Goal: Transaction & Acquisition: Purchase product/service

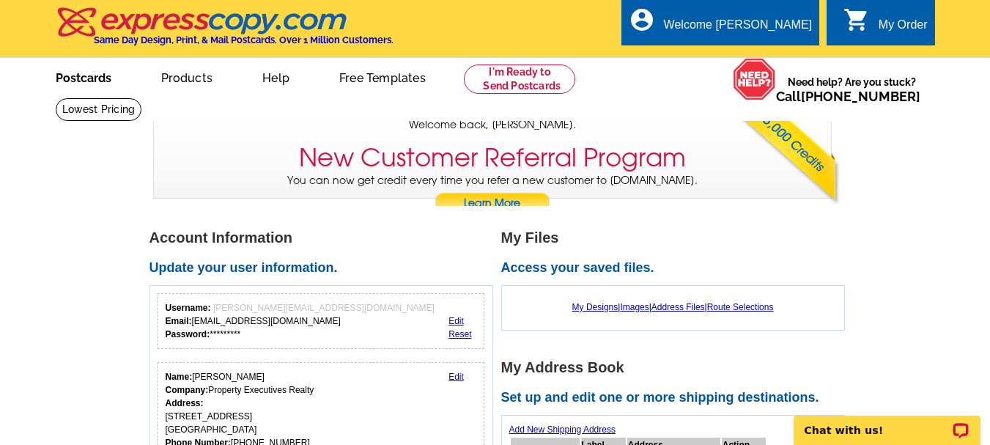
click at [73, 74] on link "Postcards" at bounding box center [83, 76] width 103 height 34
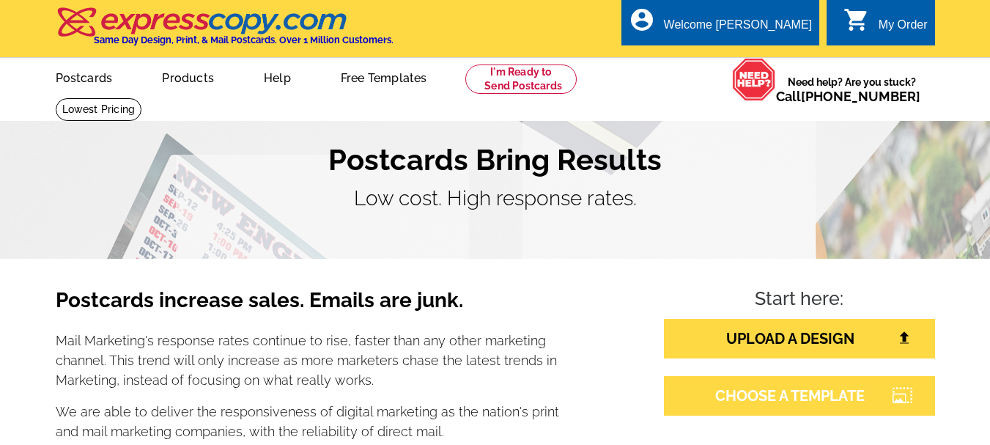
click at [751, 403] on link "CHOOSE A TEMPLATE" at bounding box center [799, 396] width 271 height 40
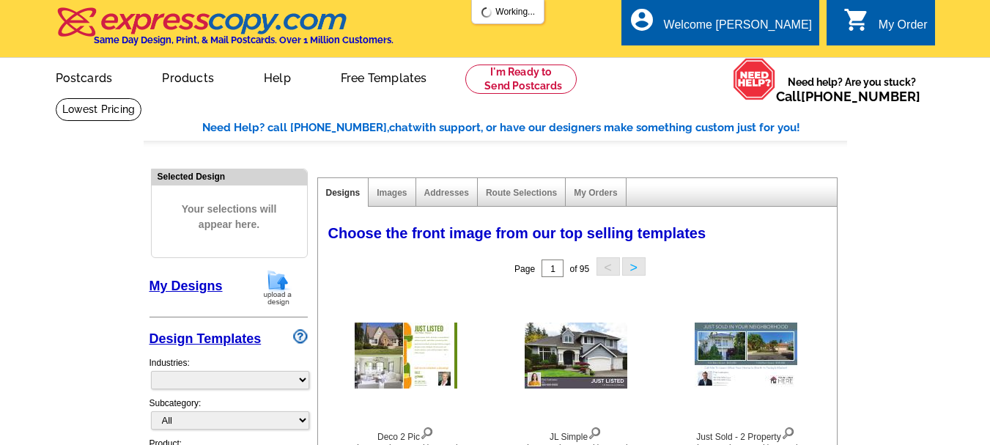
select select "785"
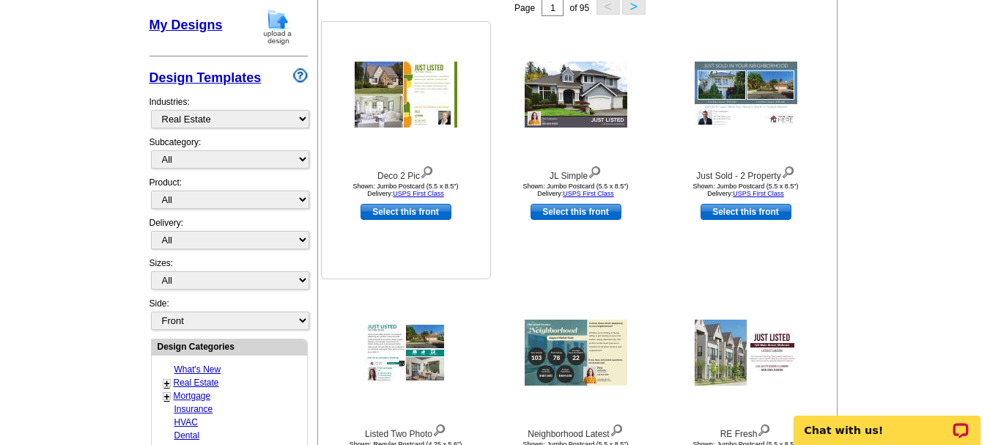
scroll to position [293, 0]
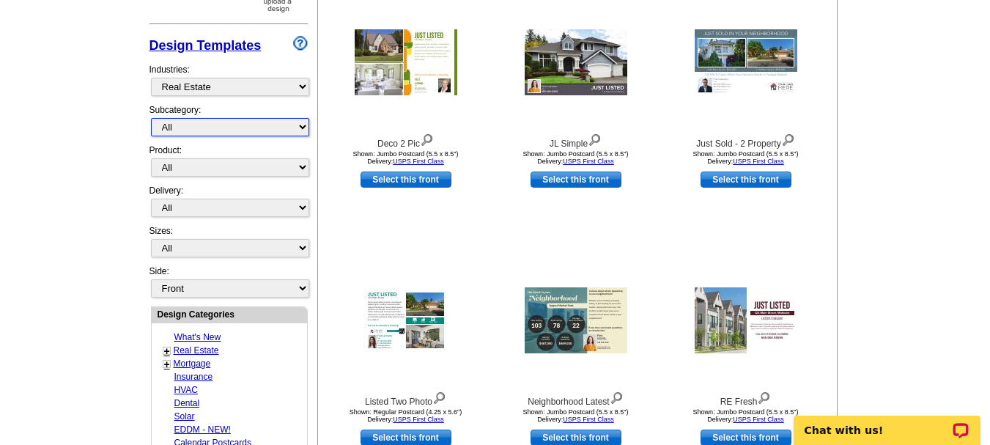
click at [225, 121] on select "All RE/MAX® Referrals [PERSON_NAME]® Berkshire Hathaway Home Services Century 2…" at bounding box center [230, 127] width 158 height 18
select select "1208"
click at [151, 119] on select "All RE/MAX® Referrals [PERSON_NAME]® Berkshire Hathaway Home Services Century 2…" at bounding box center [230, 127] width 158 height 18
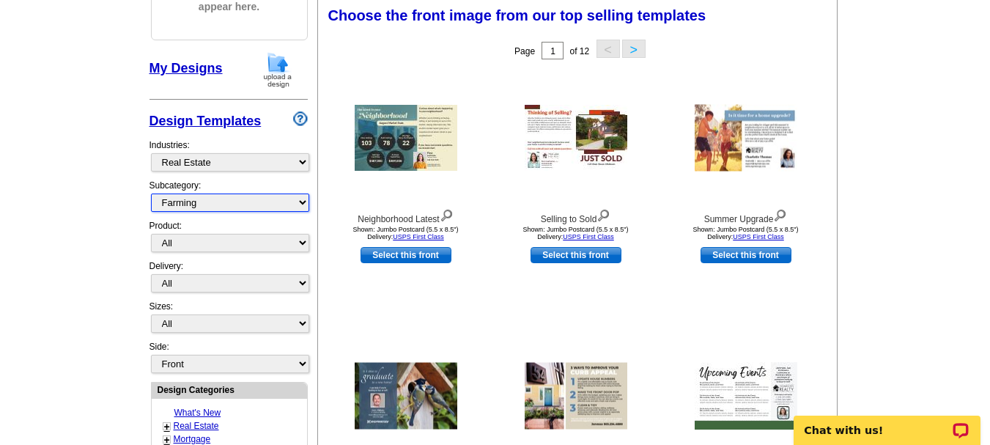
scroll to position [217, 0]
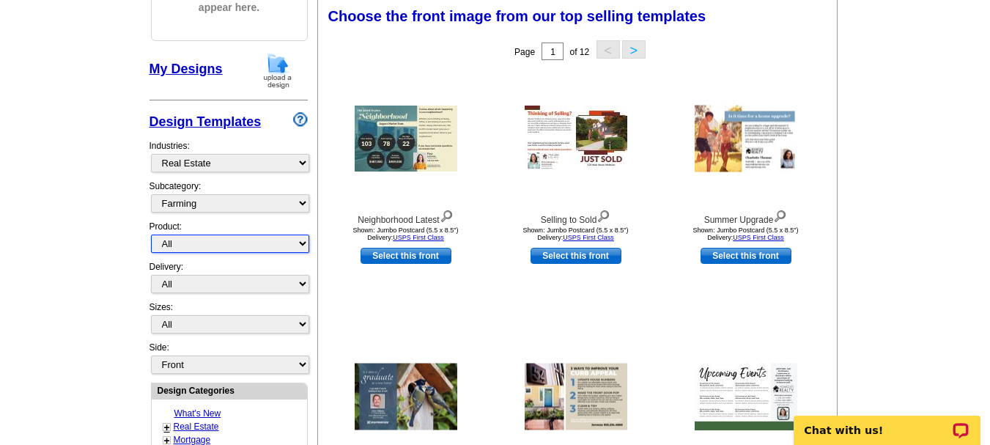
click at [216, 245] on select "All Postcards Letters and flyers Business Cards Door Hangers Greeting Cards" at bounding box center [230, 244] width 158 height 18
select select "1"
click at [151, 235] on select "All Postcards Letters and flyers Business Cards Door Hangers Greeting Cards" at bounding box center [230, 244] width 158 height 18
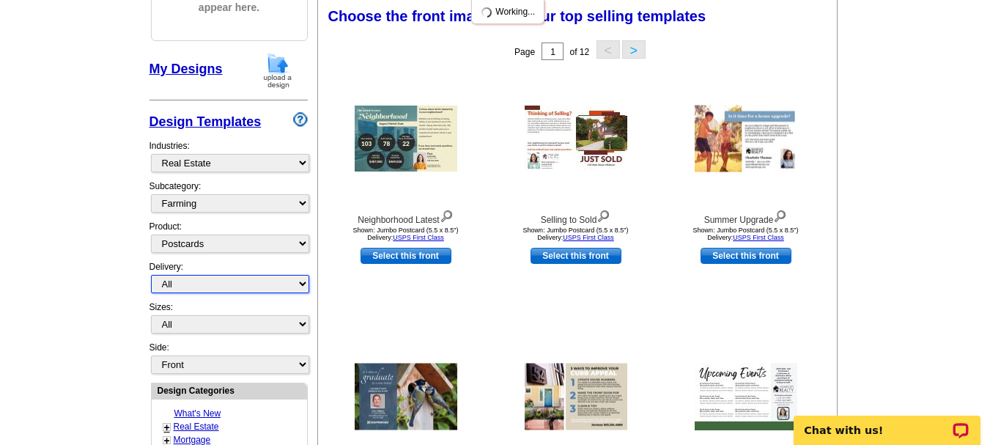
click at [203, 287] on select "All First Class Mail Shipped to Me EDDM Save 66% on Postage" at bounding box center [230, 284] width 158 height 18
select select "3"
click at [151, 276] on select "All First Class Mail Shipped to Me EDDM Save 66% on Postage" at bounding box center [230, 284] width 158 height 18
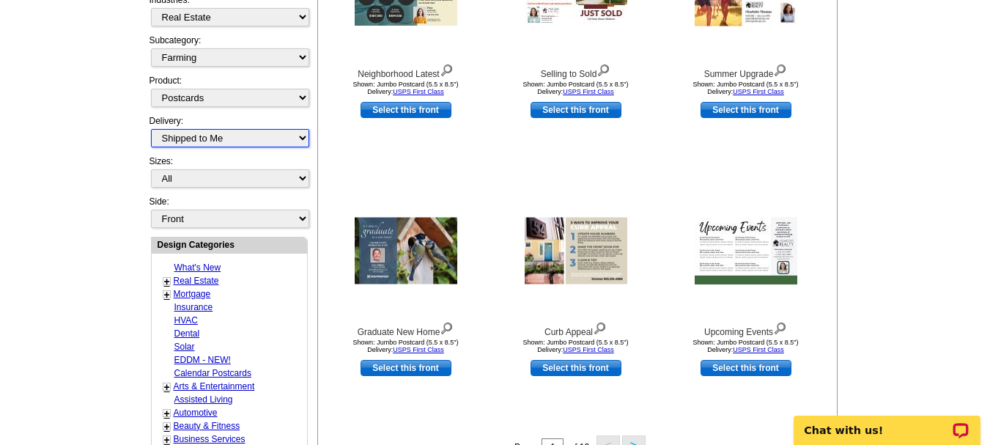
scroll to position [364, 0]
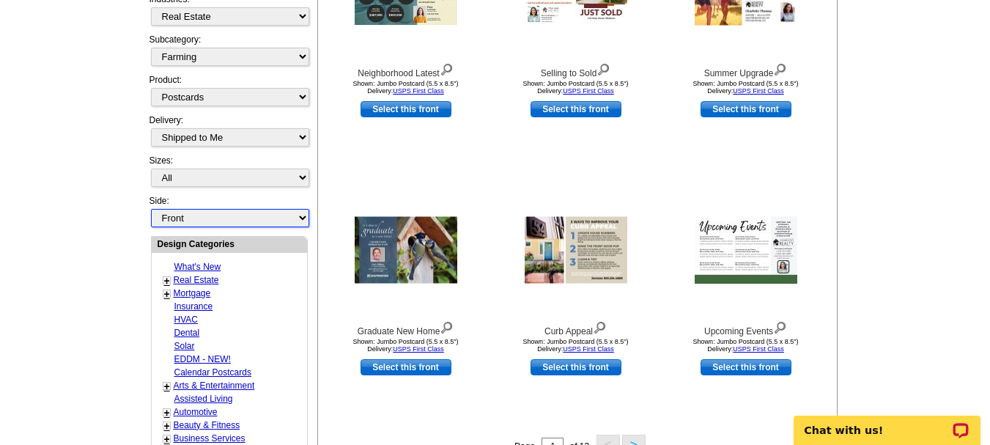
click at [206, 219] on select "Front Back" at bounding box center [230, 218] width 158 height 18
select select "front"
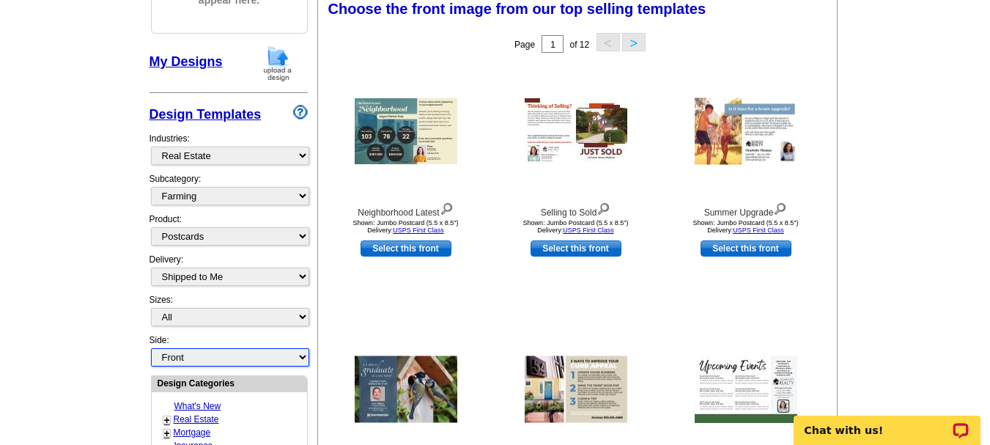
scroll to position [217, 0]
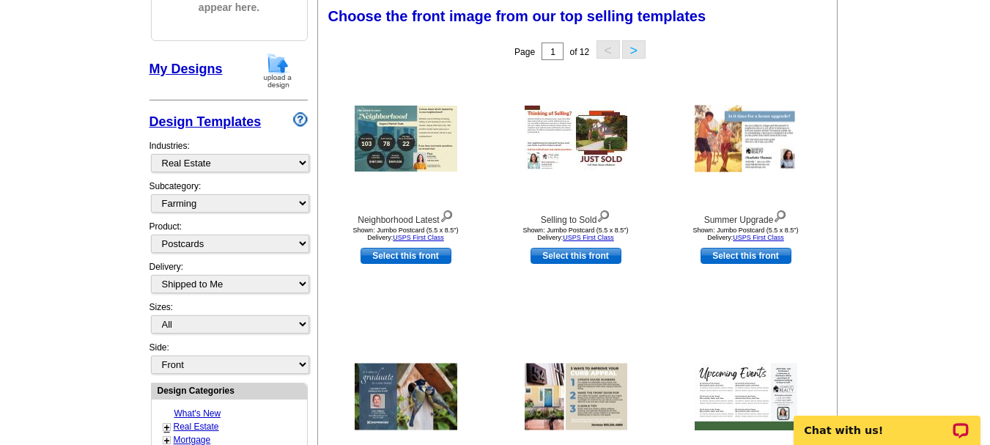
click at [100, 203] on main "Need Help? call [PHONE_NUMBER], chat with support, or have our designers make s…" at bounding box center [495, 426] width 990 height 1090
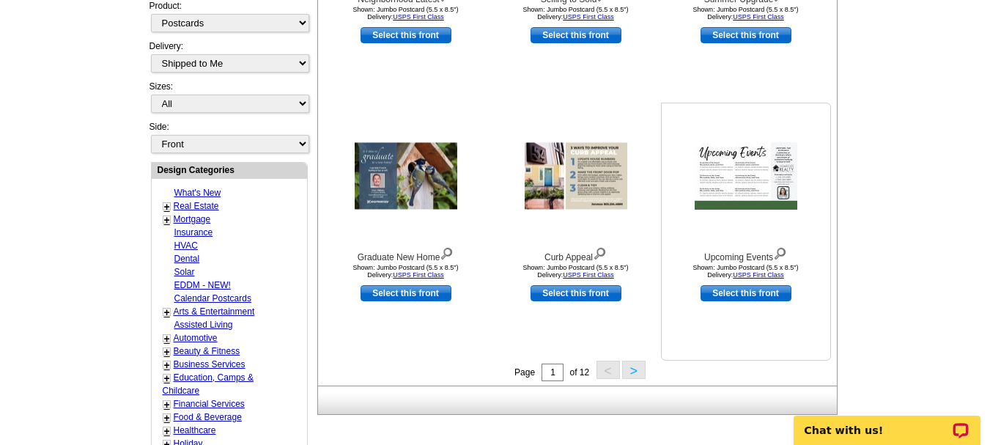
scroll to position [437, 0]
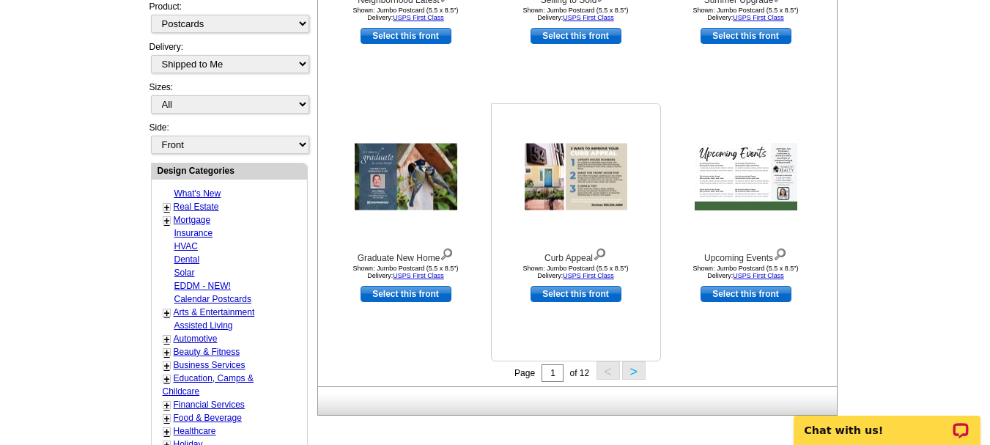
click at [607, 254] on img at bounding box center [600, 253] width 14 height 16
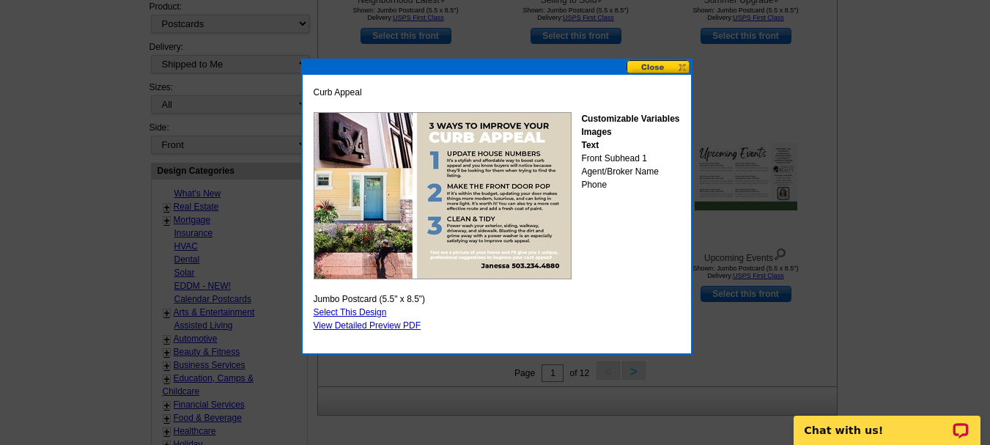
click at [681, 68] on button at bounding box center [659, 67] width 65 height 14
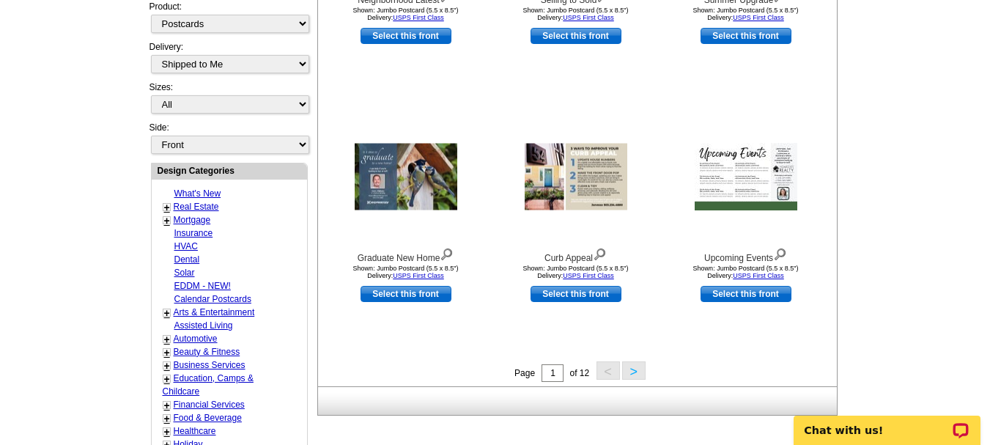
click at [634, 375] on button ">" at bounding box center [633, 370] width 23 height 18
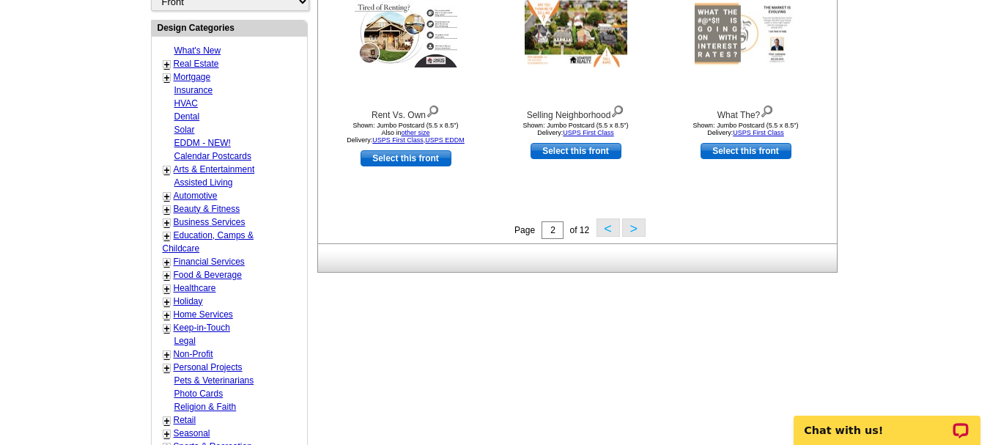
scroll to position [584, 0]
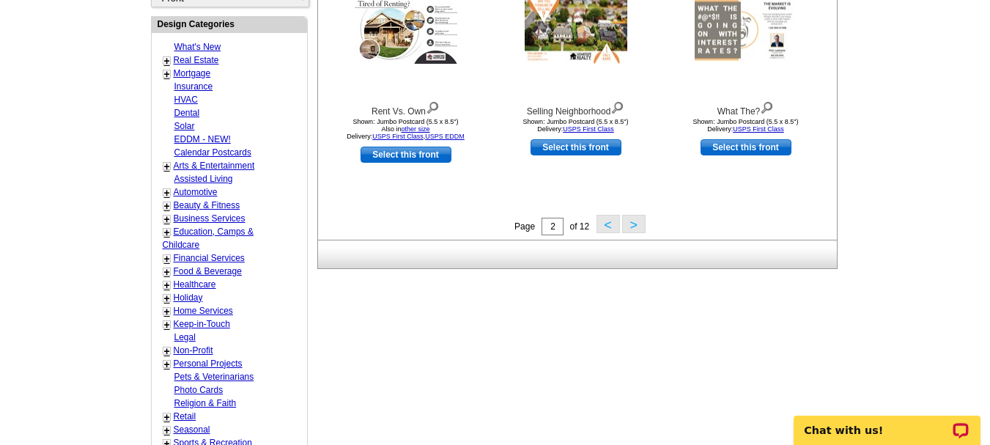
click at [632, 227] on button ">" at bounding box center [633, 224] width 23 height 18
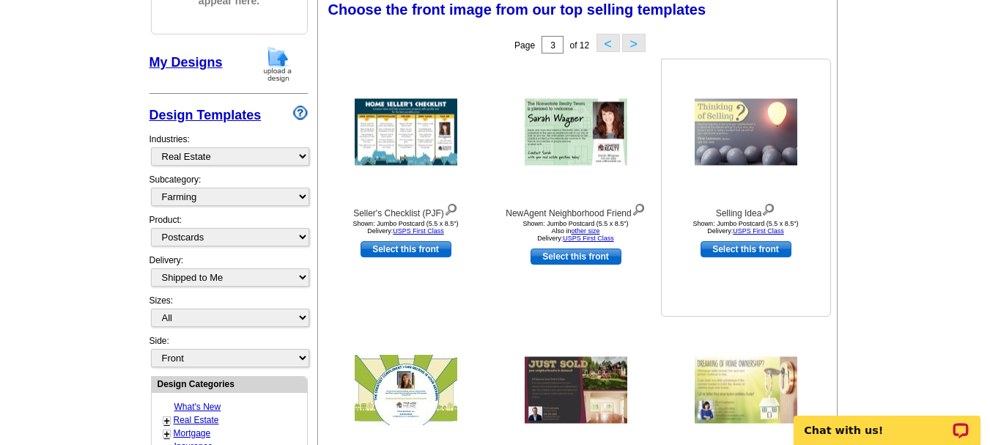
scroll to position [217, 0]
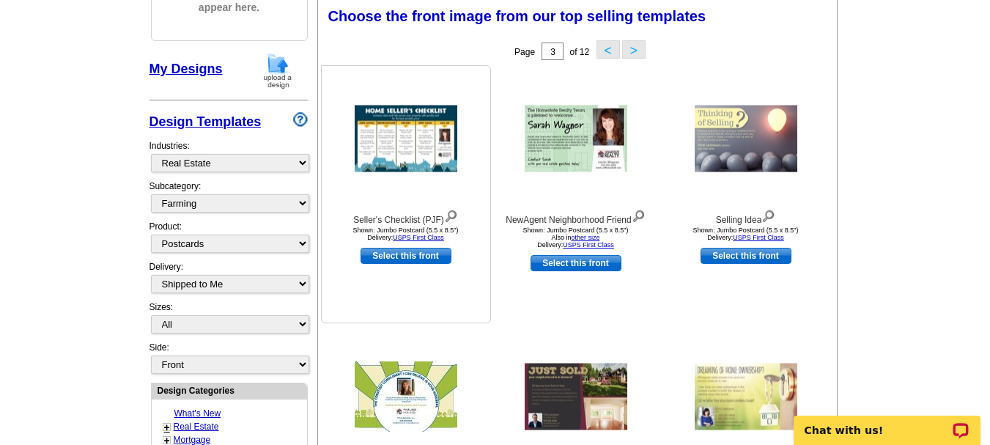
click at [454, 216] on img at bounding box center [451, 215] width 14 height 16
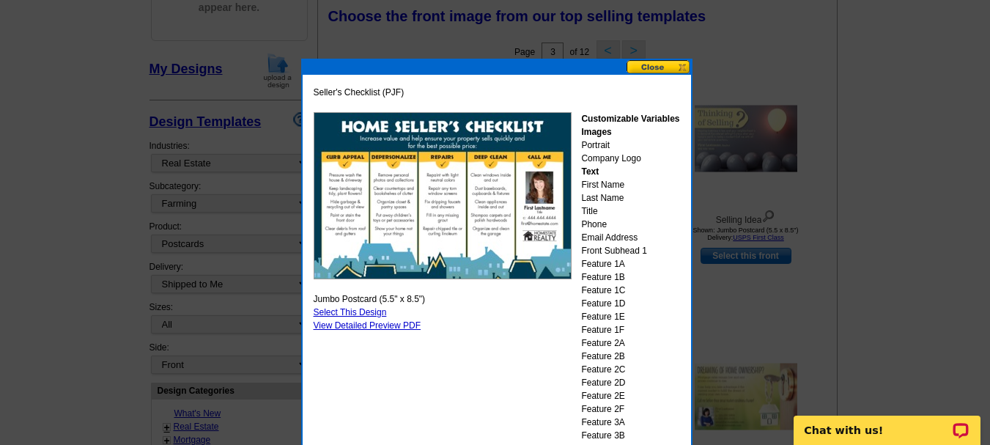
click at [684, 70] on button at bounding box center [659, 67] width 65 height 14
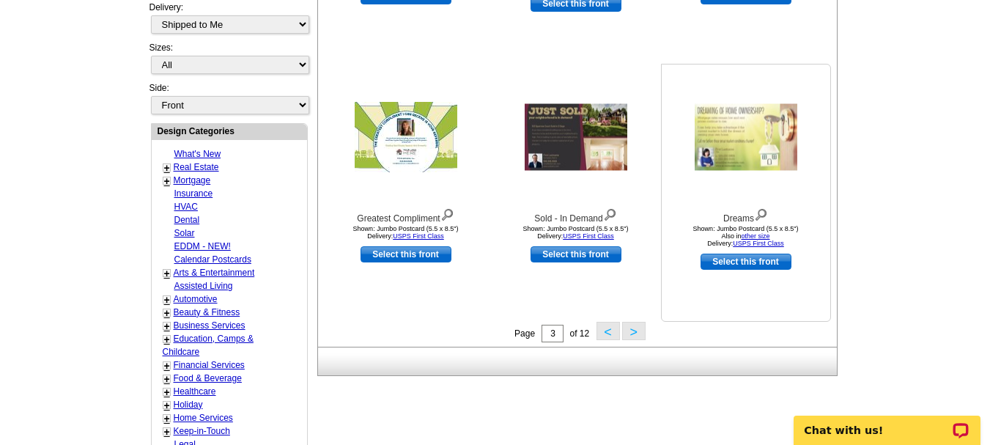
scroll to position [510, 0]
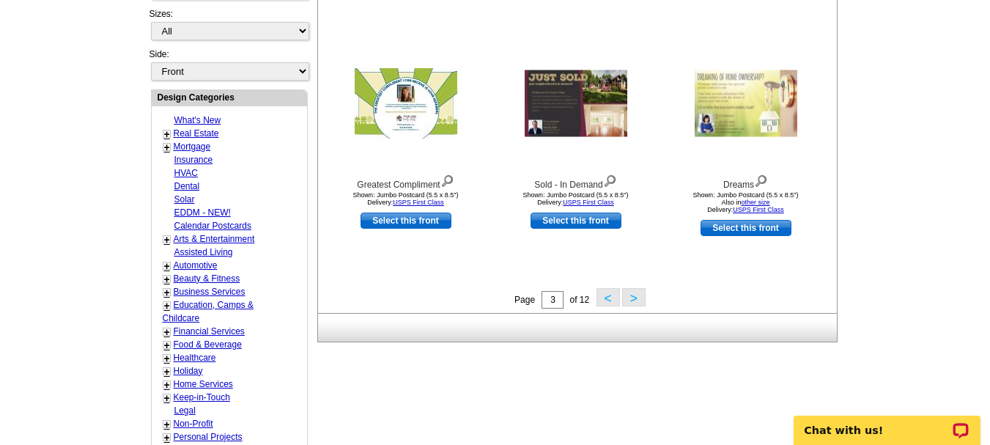
click at [630, 299] on button ">" at bounding box center [633, 297] width 23 height 18
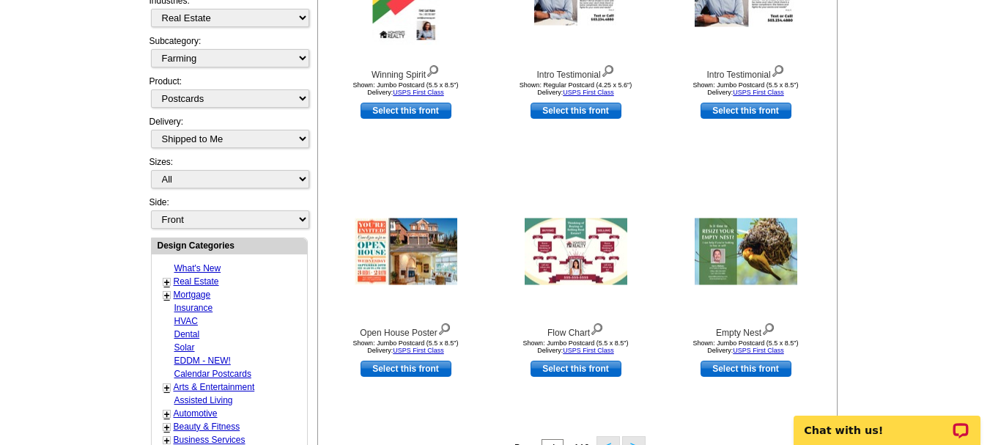
scroll to position [364, 0]
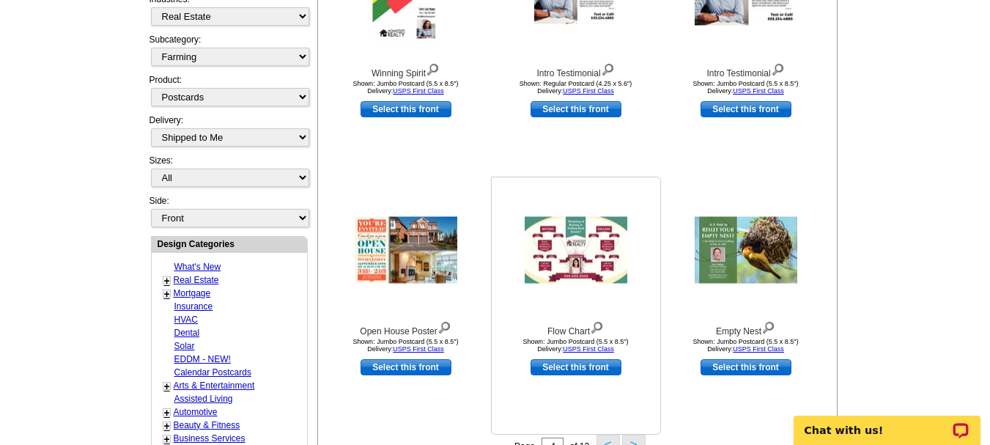
click at [601, 327] on img at bounding box center [597, 326] width 14 height 16
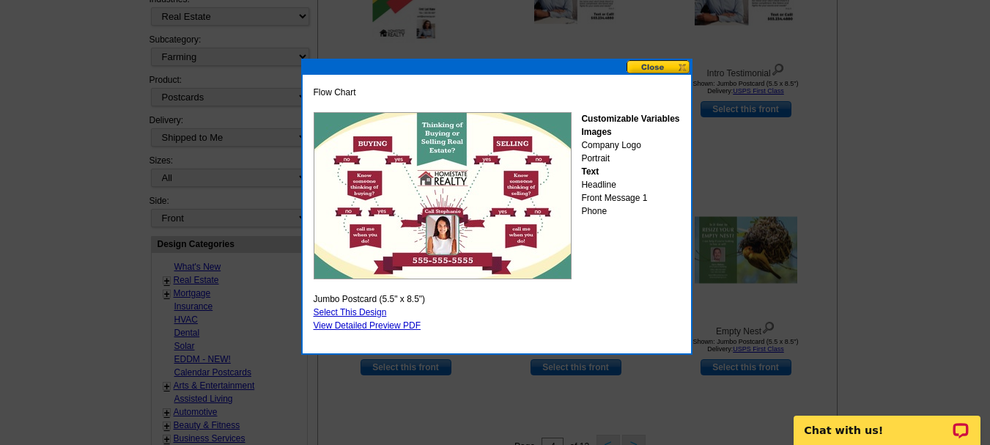
click at [681, 66] on button at bounding box center [659, 67] width 65 height 14
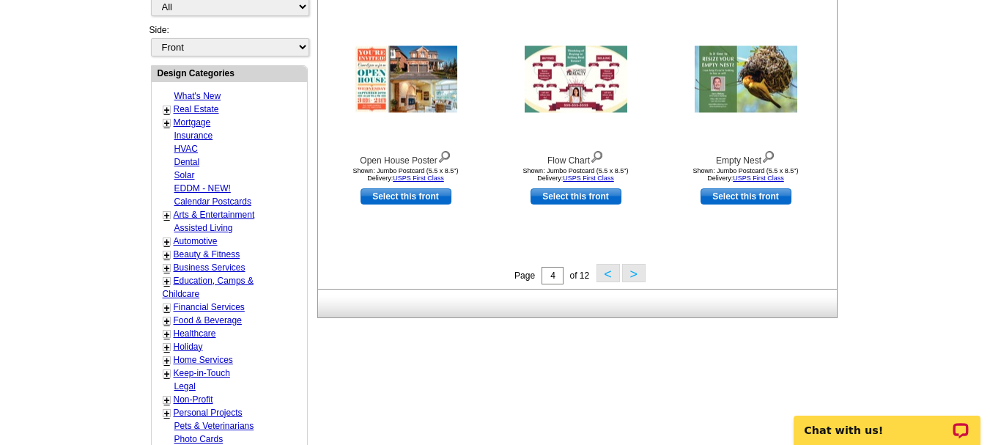
scroll to position [584, 0]
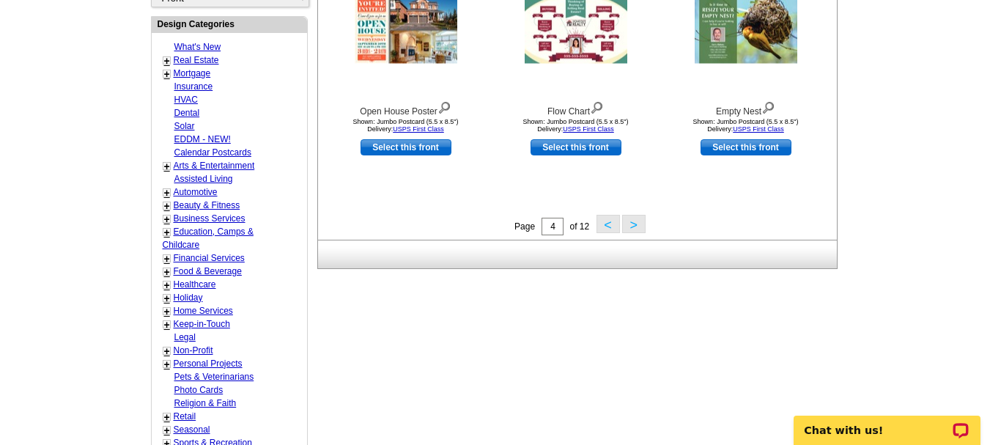
click at [635, 225] on button ">" at bounding box center [633, 224] width 23 height 18
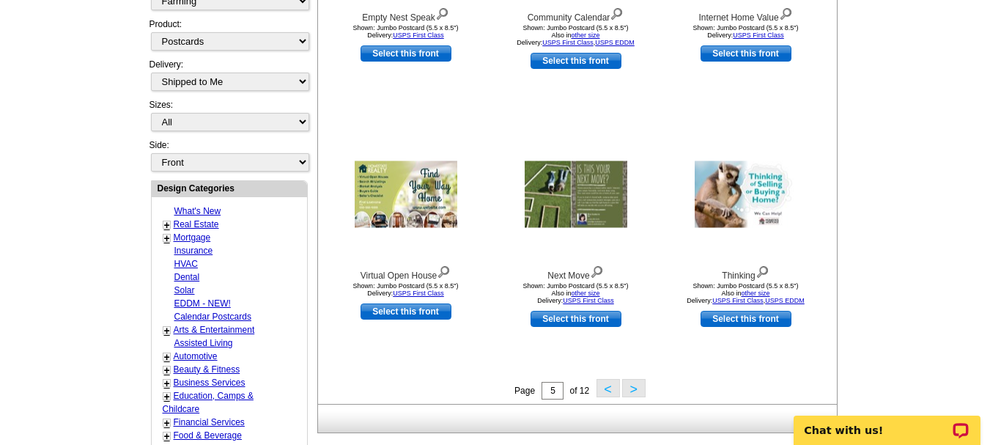
scroll to position [437, 0]
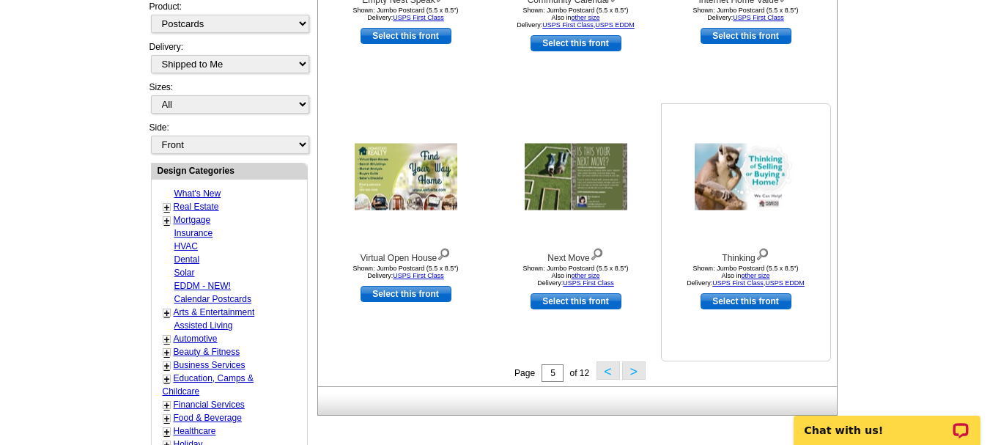
click at [762, 254] on img at bounding box center [763, 253] width 14 height 16
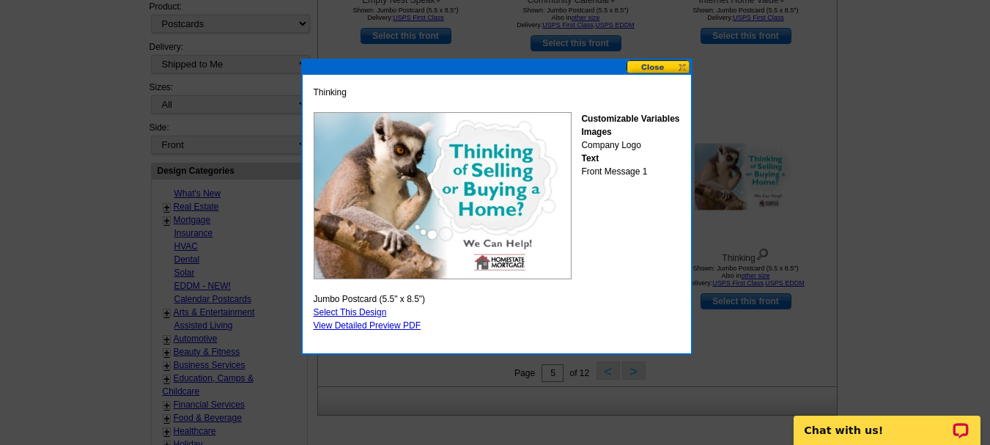
click at [684, 66] on button at bounding box center [659, 67] width 65 height 14
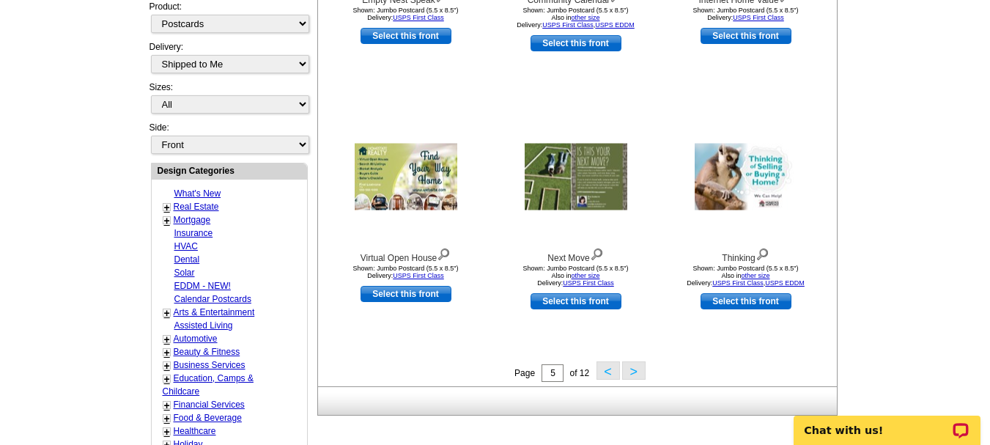
scroll to position [510, 0]
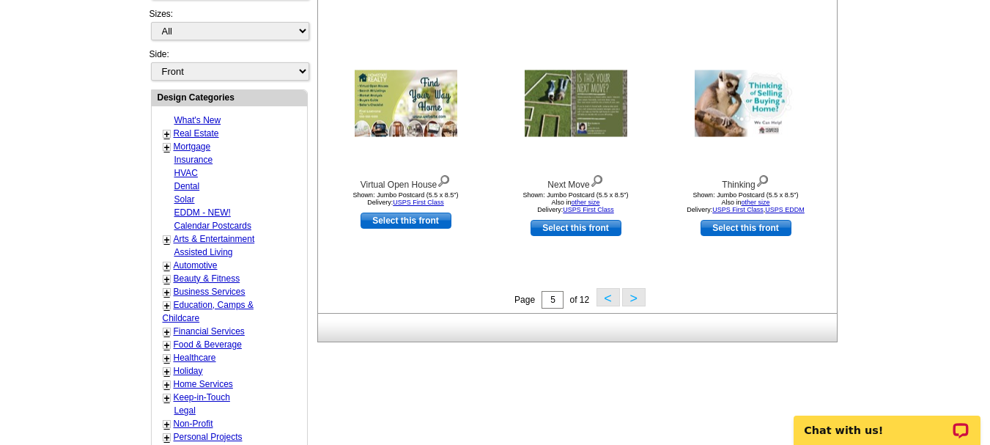
click at [631, 299] on button ">" at bounding box center [633, 297] width 23 height 18
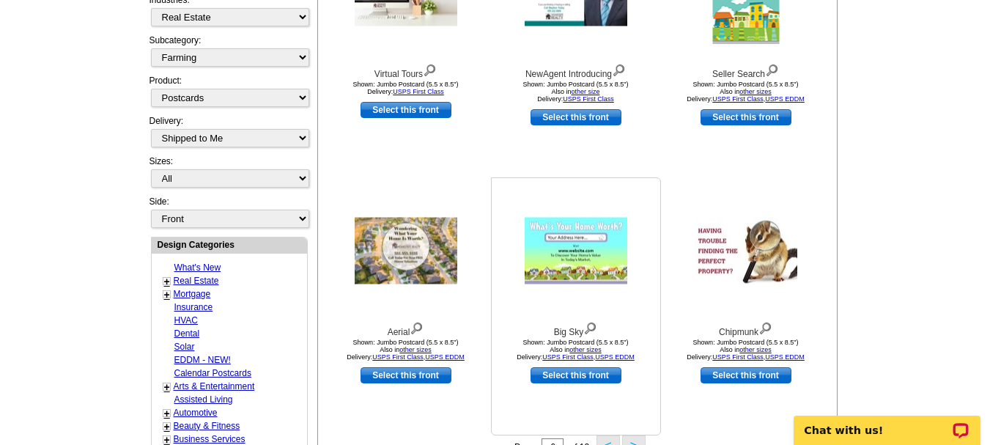
scroll to position [364, 0]
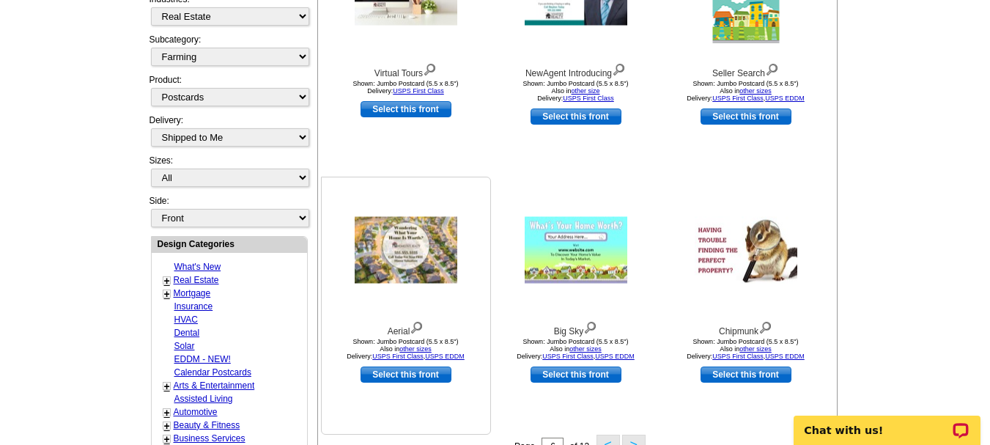
click at [418, 325] on img at bounding box center [417, 326] width 14 height 16
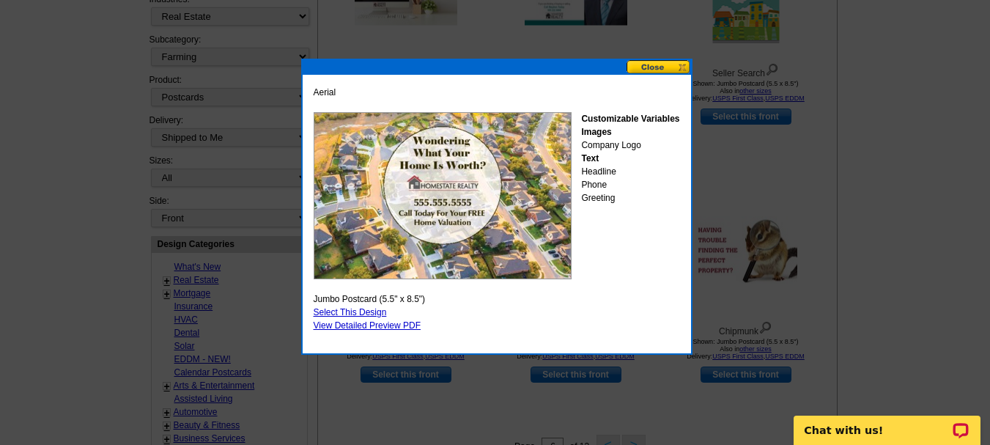
click at [680, 66] on button at bounding box center [659, 67] width 65 height 14
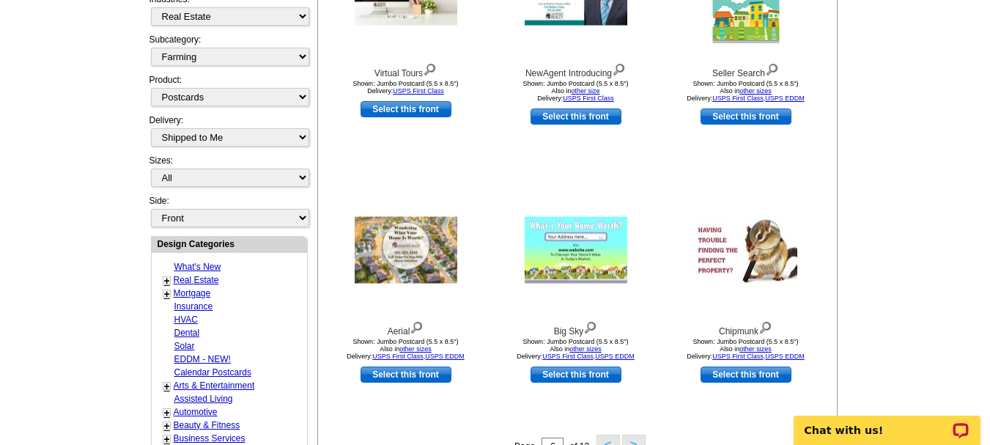
scroll to position [510, 0]
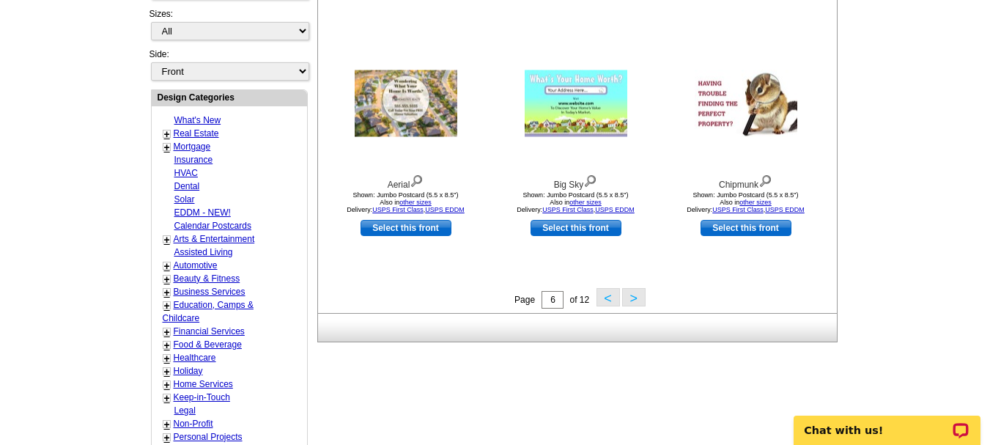
click at [638, 303] on button ">" at bounding box center [633, 297] width 23 height 18
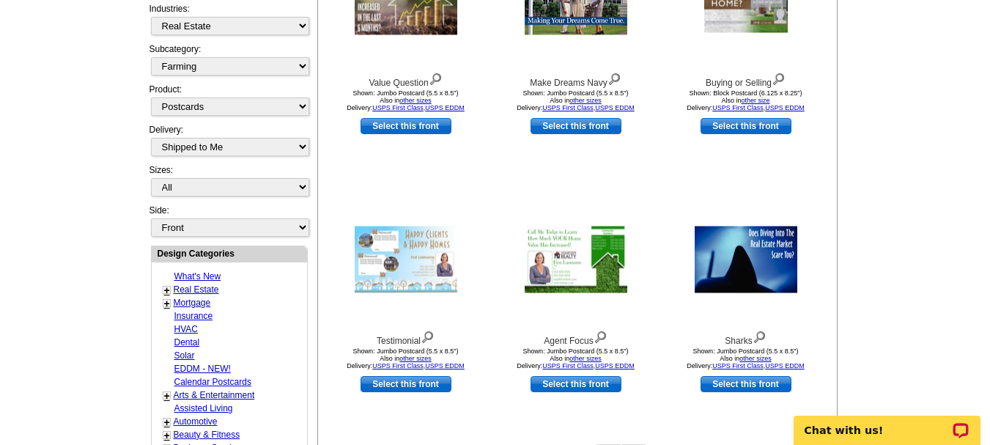
scroll to position [364, 0]
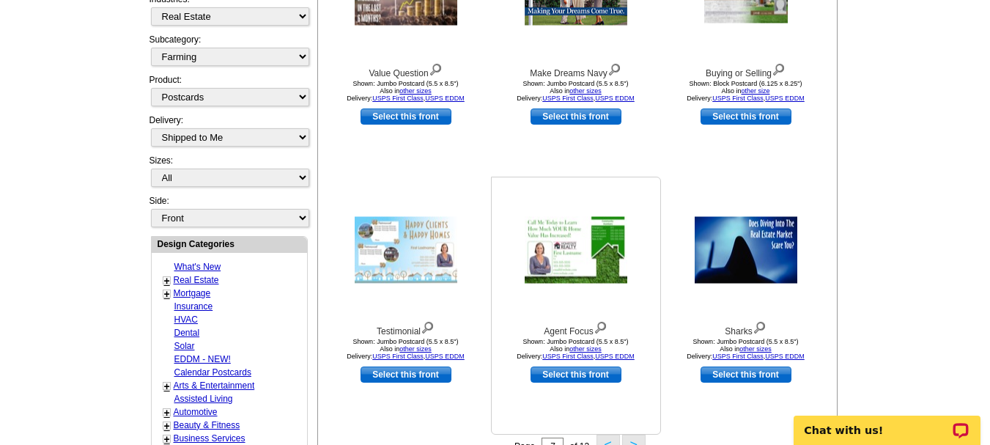
click at [606, 328] on img at bounding box center [601, 326] width 14 height 16
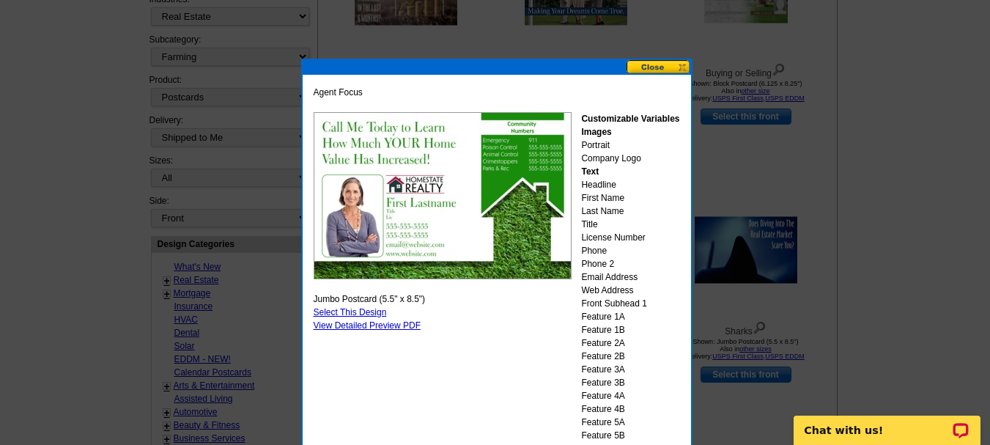
click at [683, 66] on button at bounding box center [659, 67] width 65 height 14
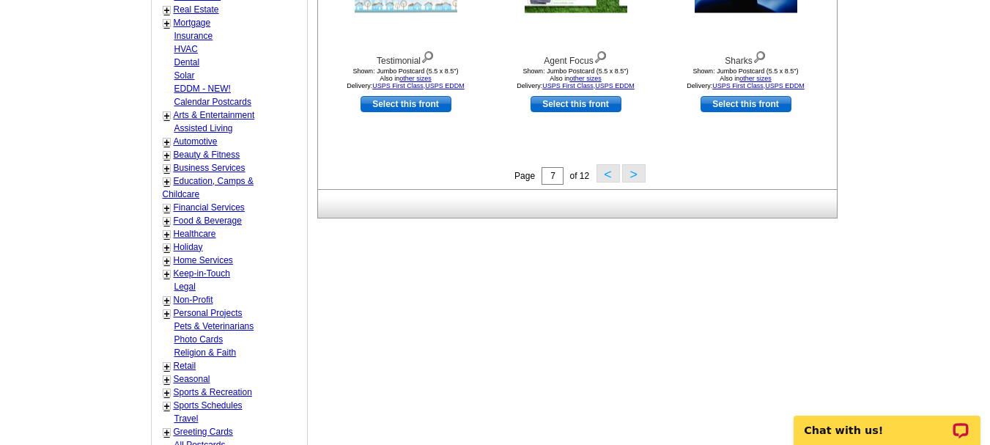
scroll to position [657, 0]
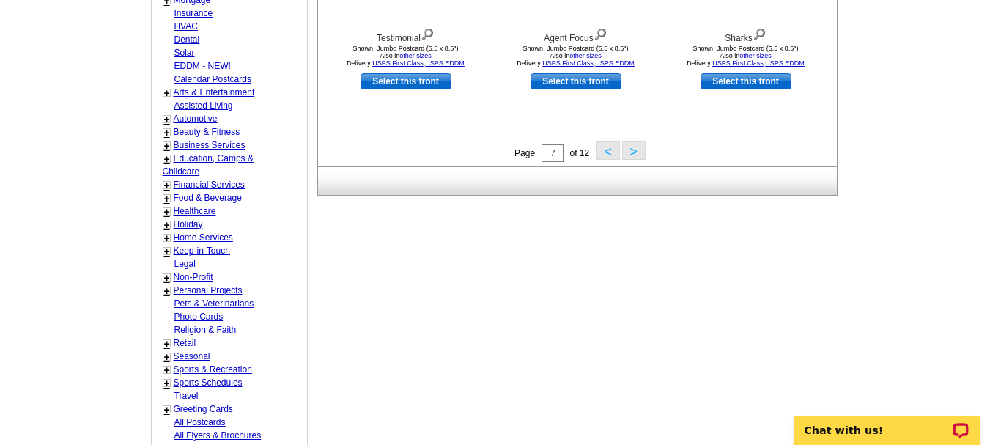
click at [632, 155] on button ">" at bounding box center [633, 150] width 23 height 18
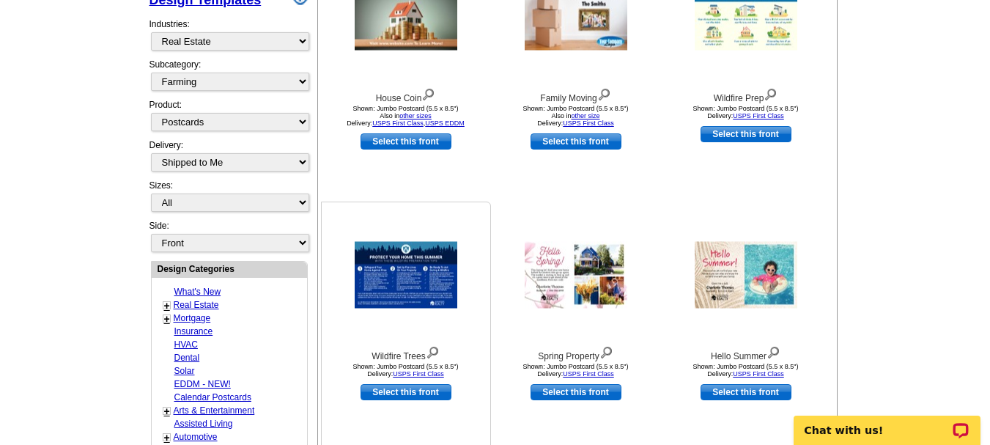
scroll to position [364, 0]
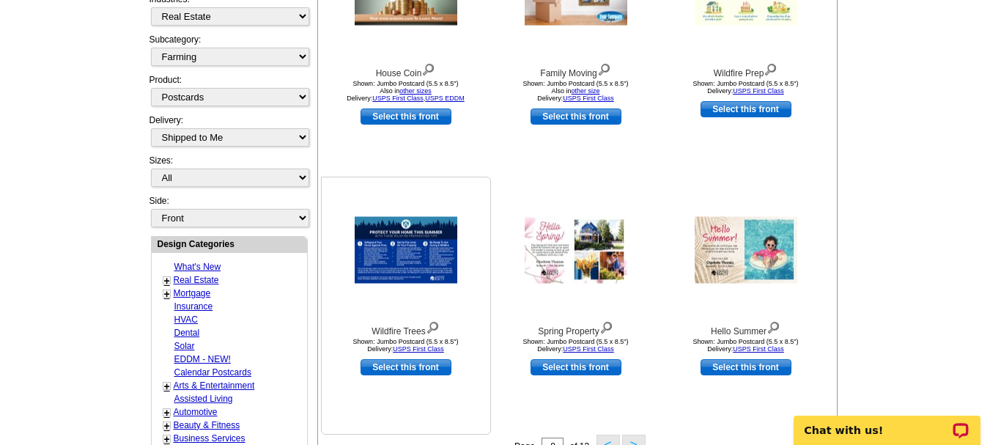
click at [434, 325] on img at bounding box center [433, 326] width 14 height 16
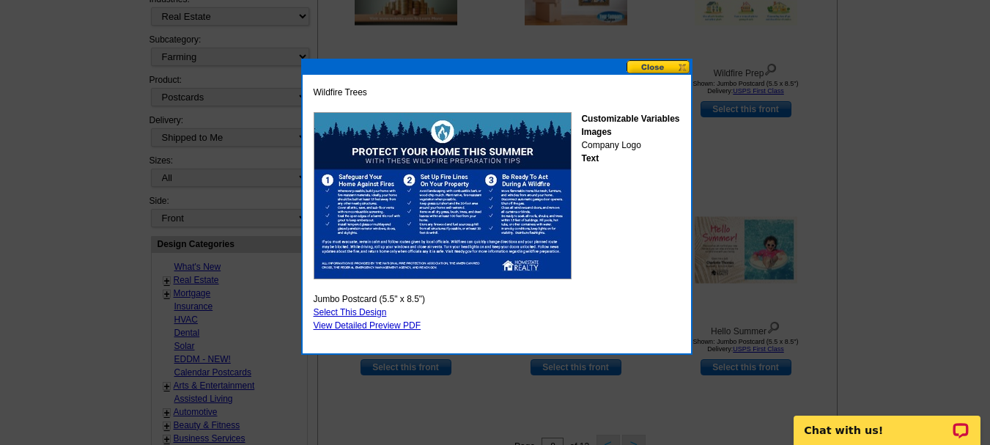
click at [678, 63] on button at bounding box center [659, 67] width 65 height 14
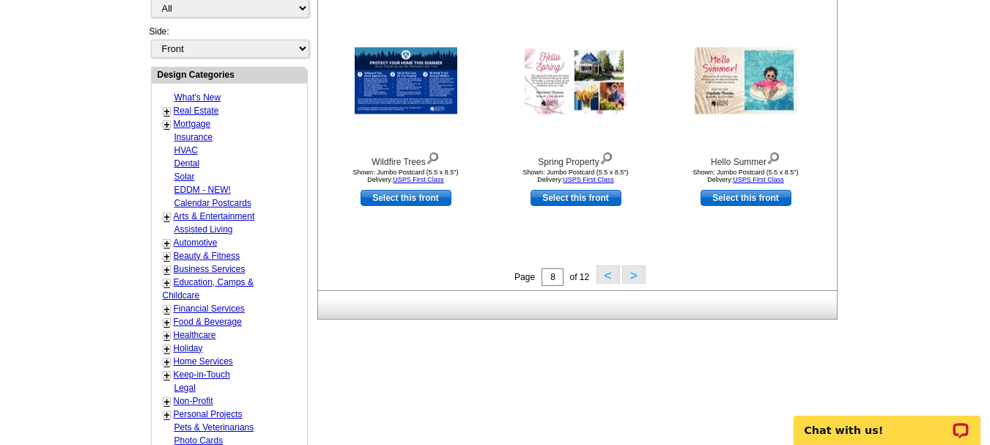
scroll to position [584, 0]
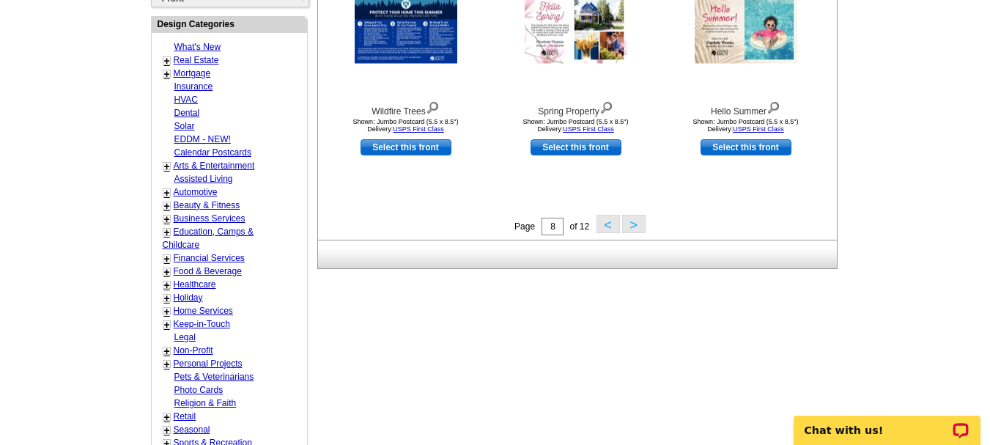
click at [638, 229] on button ">" at bounding box center [633, 224] width 23 height 18
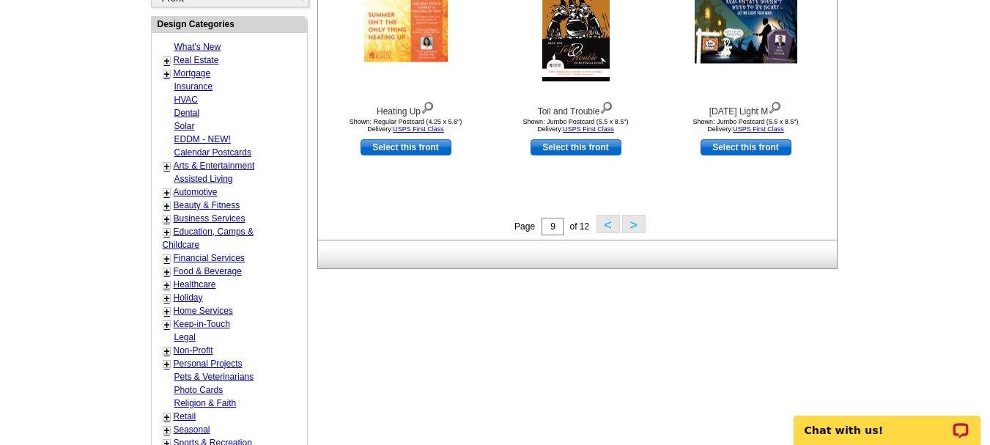
click at [644, 224] on button ">" at bounding box center [633, 224] width 23 height 18
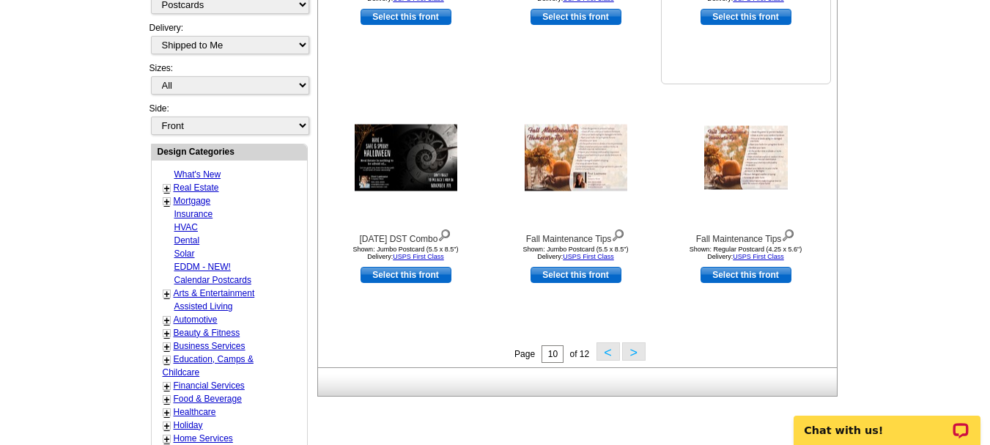
scroll to position [510, 0]
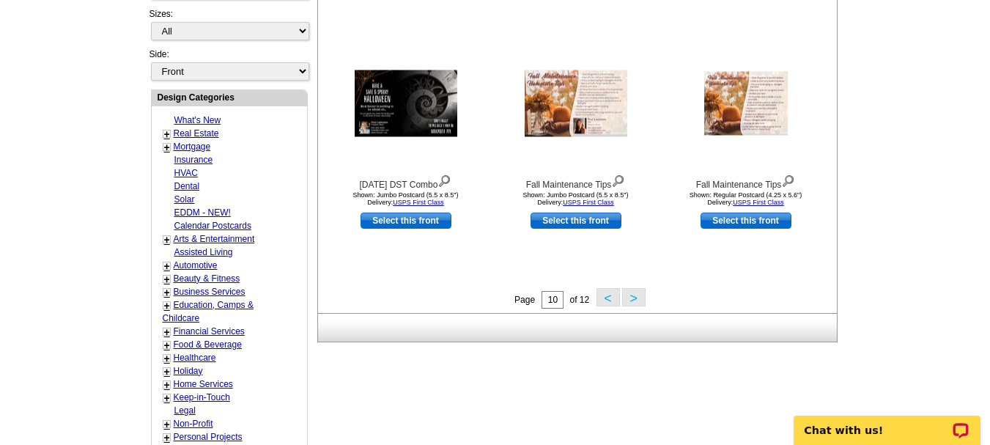
click at [630, 299] on button ">" at bounding box center [633, 297] width 23 height 18
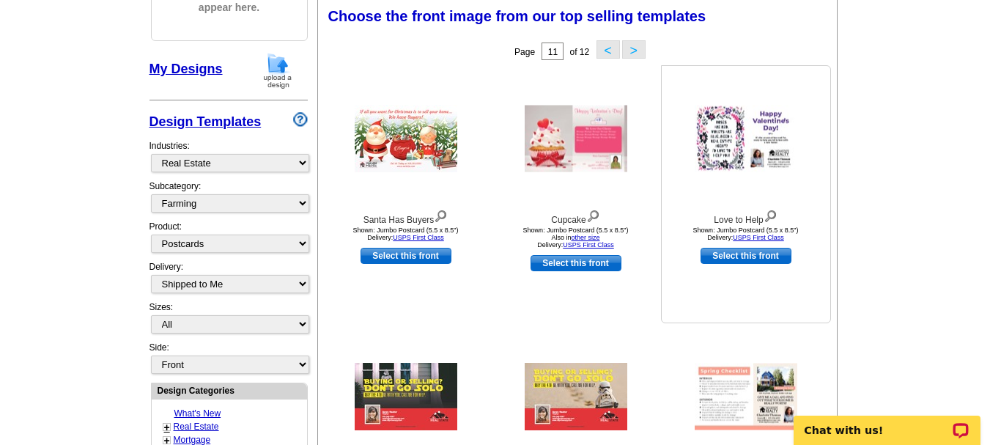
scroll to position [0, 0]
